Goal: Information Seeking & Learning: Understand process/instructions

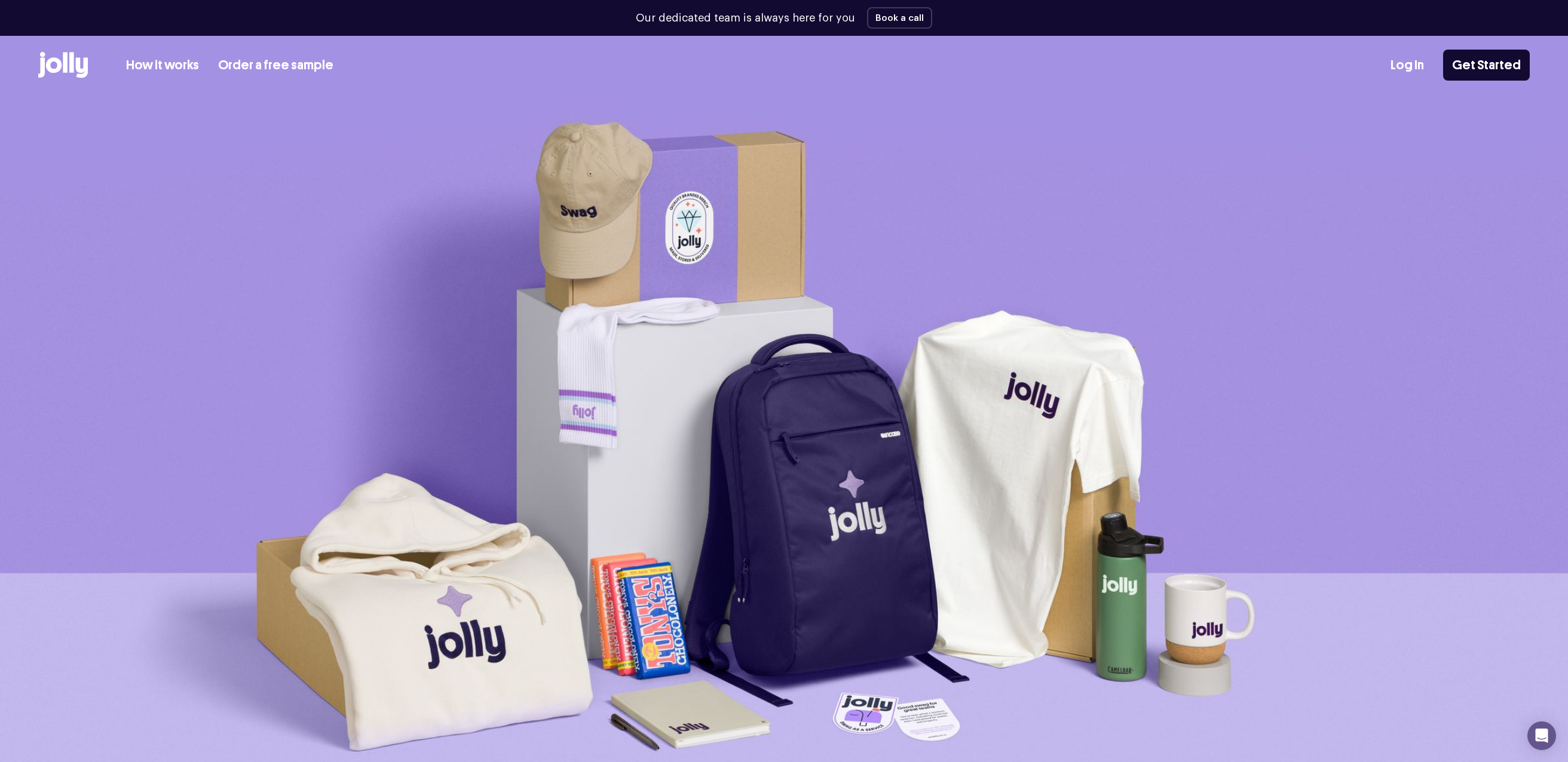
click at [159, 67] on link "How it works" at bounding box center [162, 65] width 73 height 20
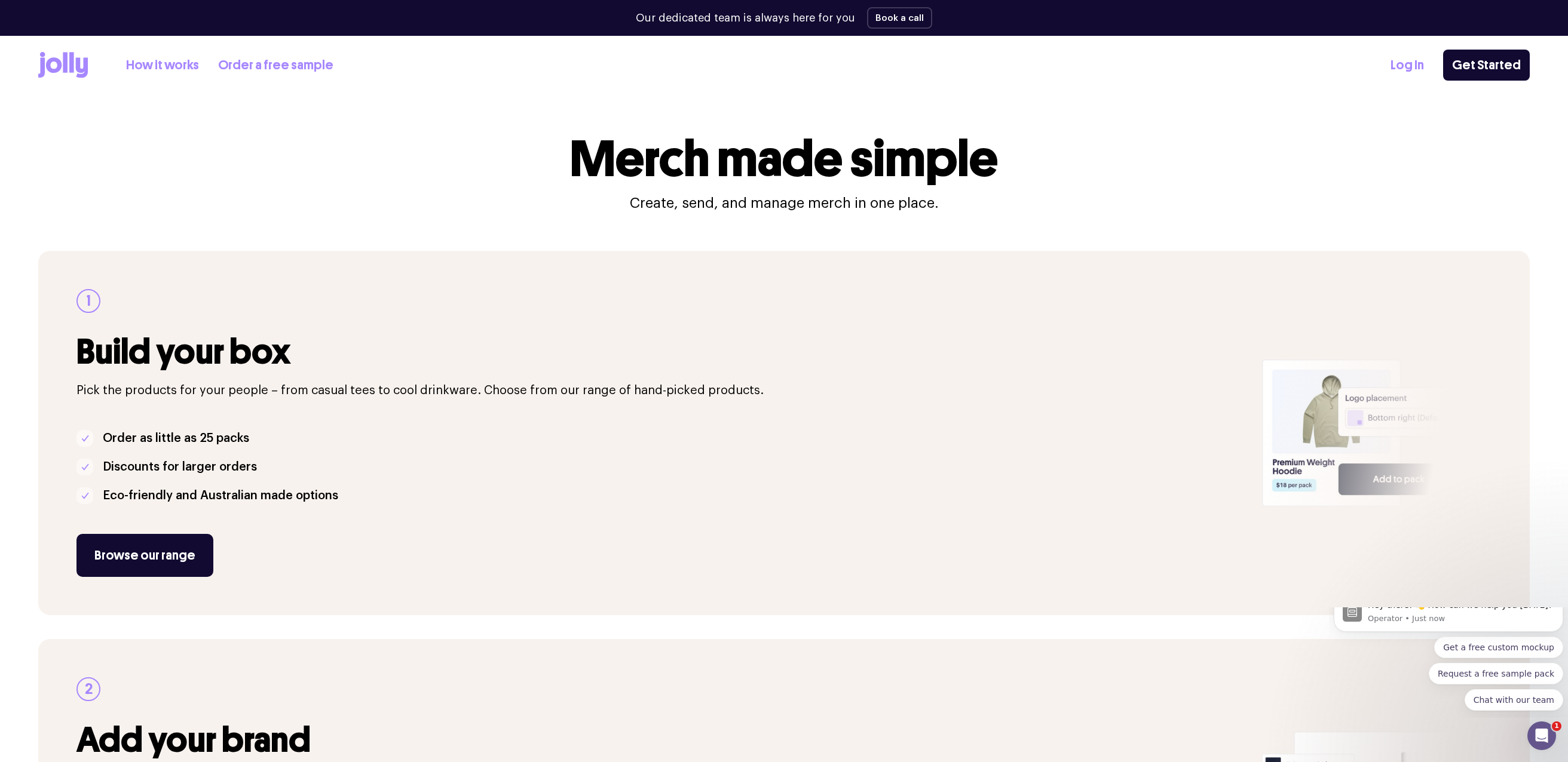
click at [64, 71] on icon at bounding box center [64, 61] width 5 height 20
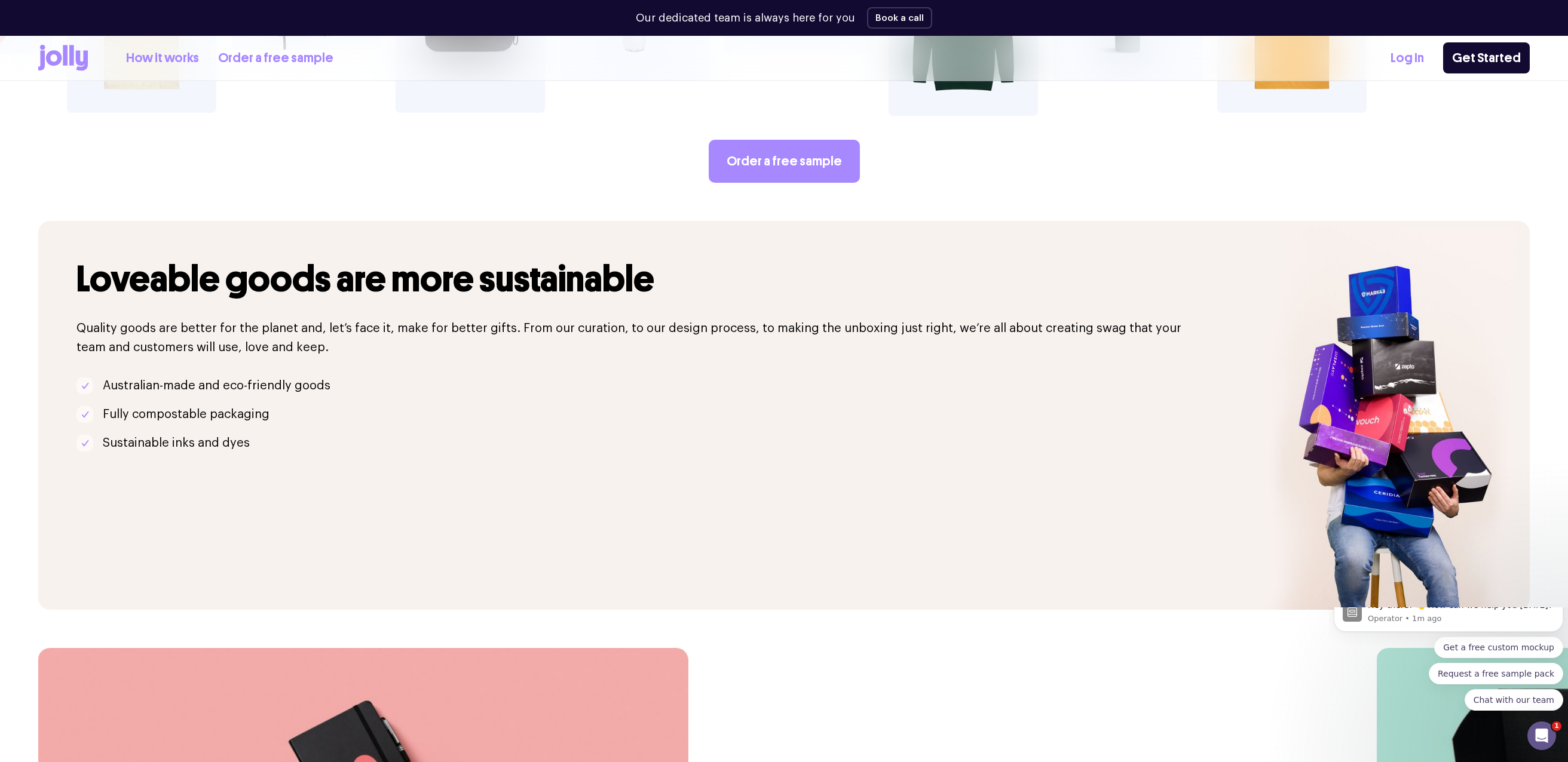
scroll to position [2537, 0]
